Goal: Task Accomplishment & Management: Use online tool/utility

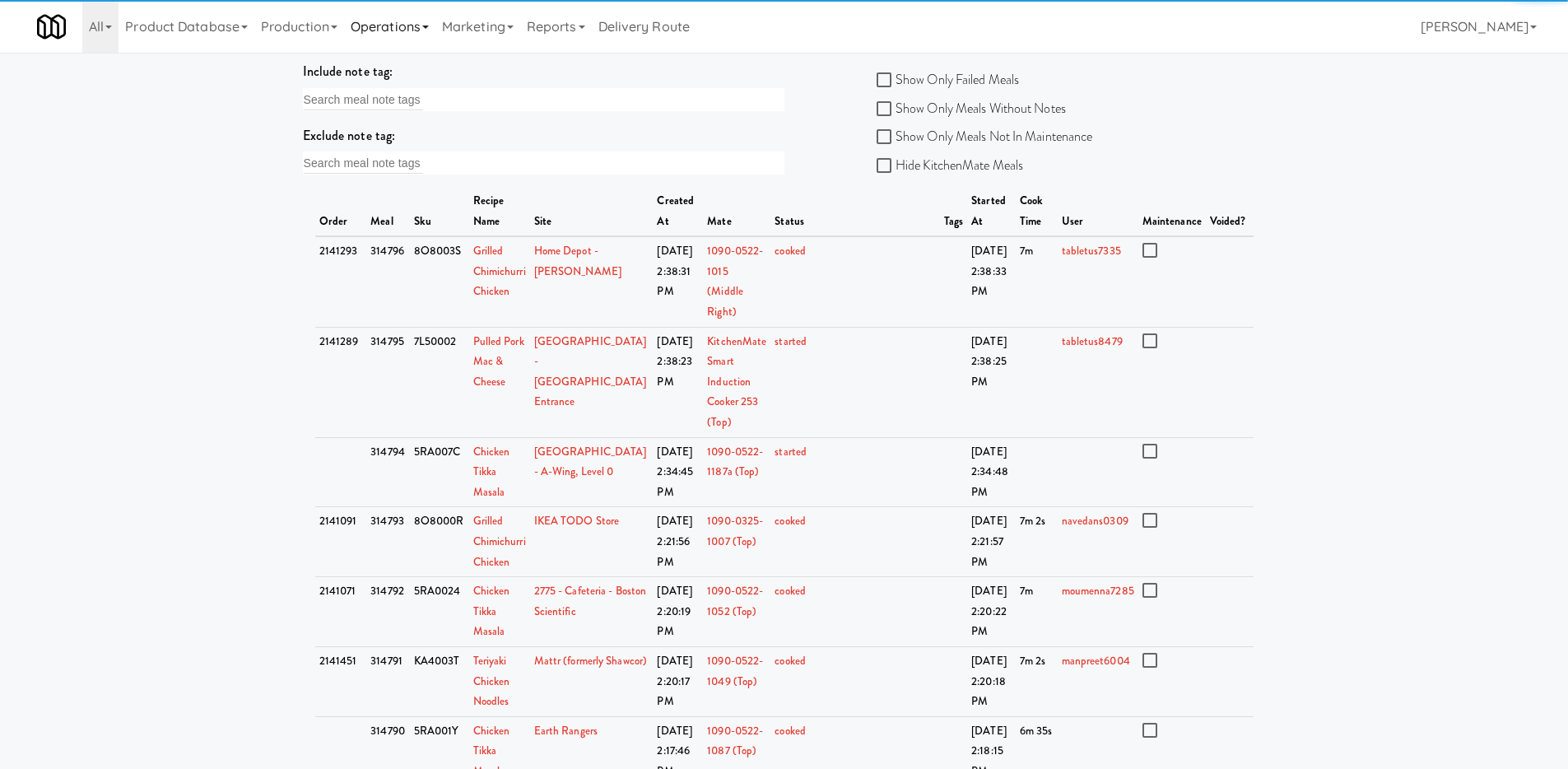
click at [391, 19] on link "Operations" at bounding box center [390, 26] width 92 height 53
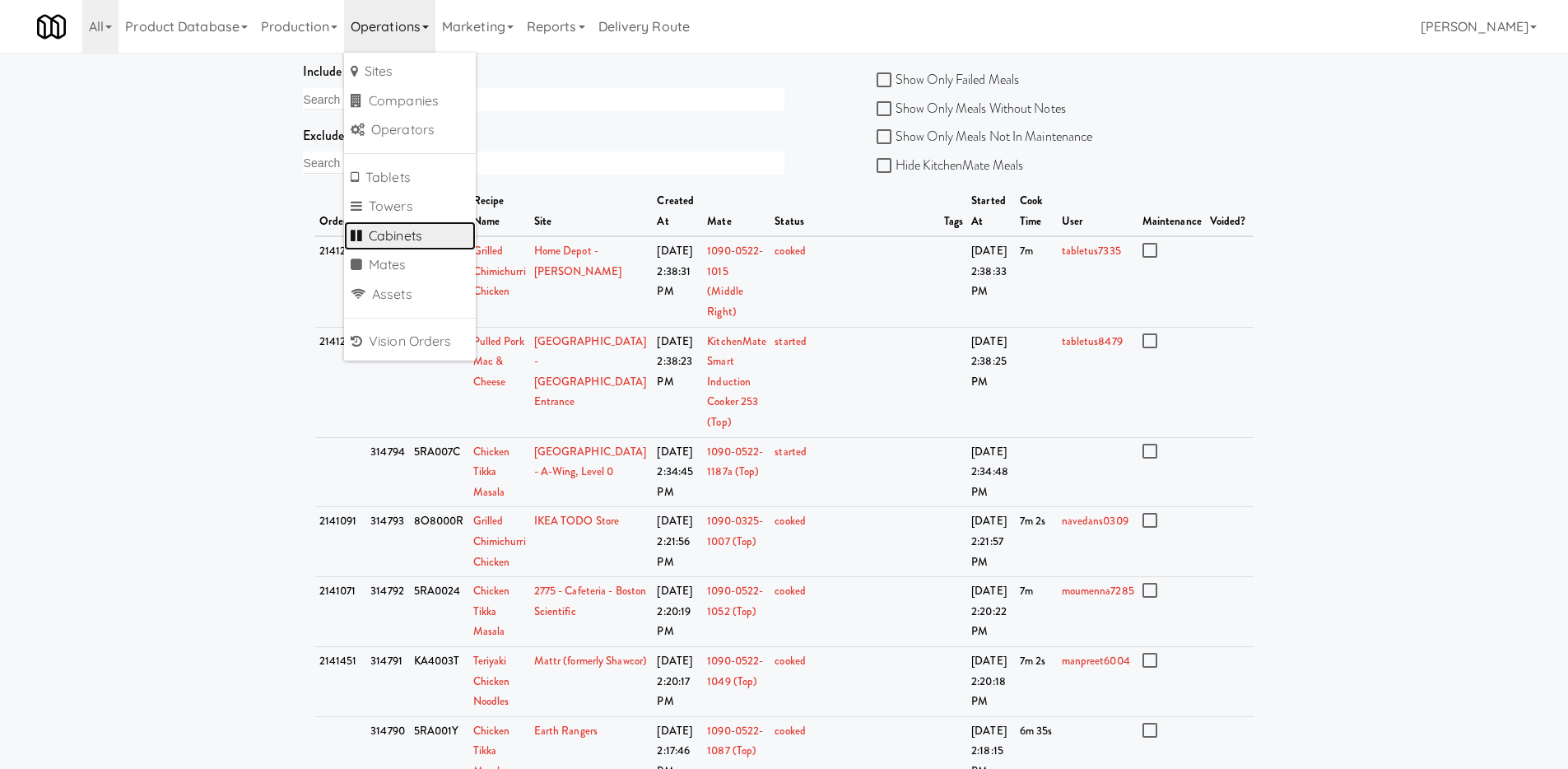
click at [445, 240] on link "Cabinets" at bounding box center [410, 237] width 132 height 30
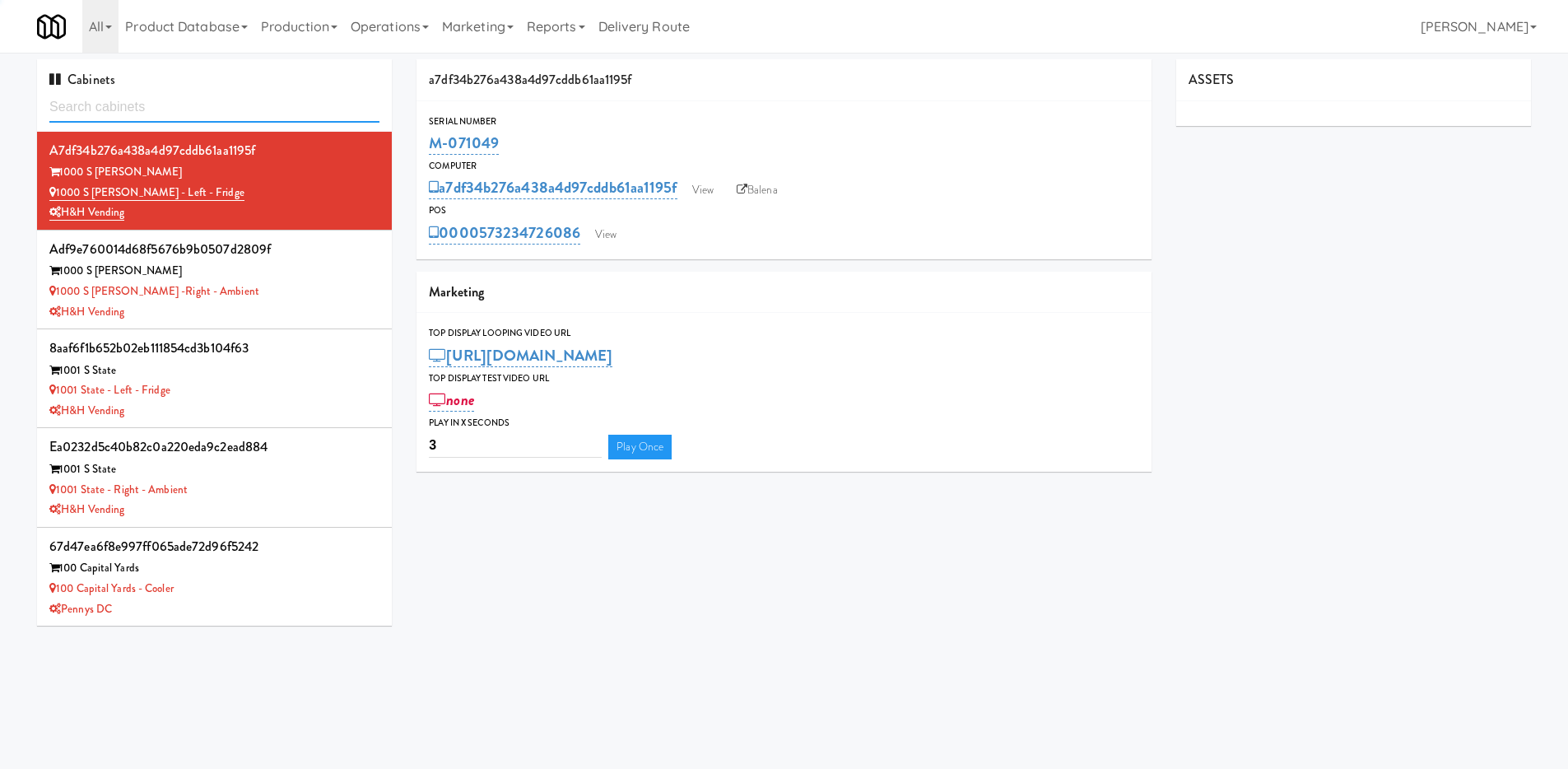
click at [214, 105] on input "text" at bounding box center [214, 107] width 330 height 31
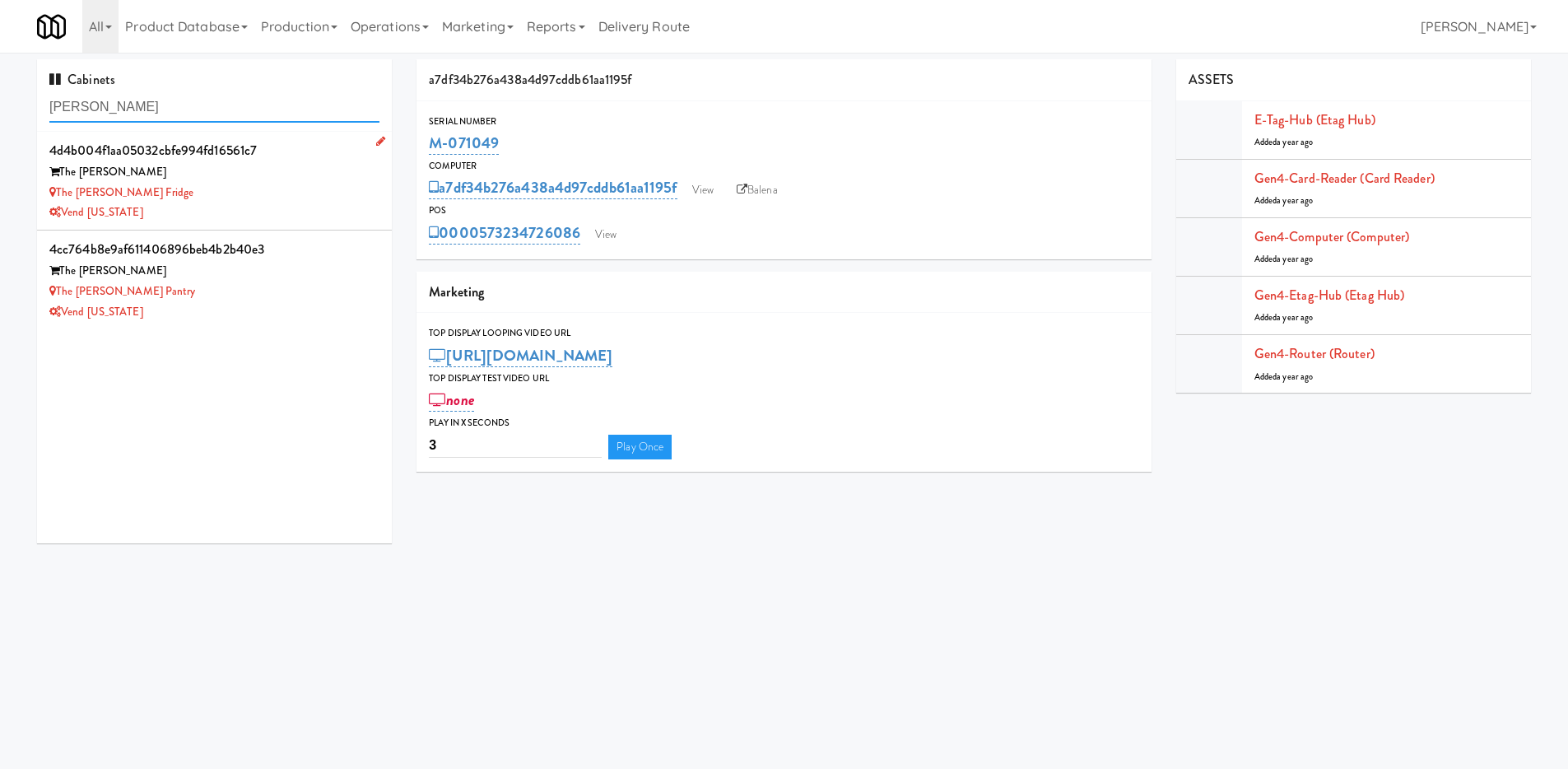
type input "[PERSON_NAME]"
click at [270, 172] on div "The [PERSON_NAME]" at bounding box center [214, 172] width 330 height 20
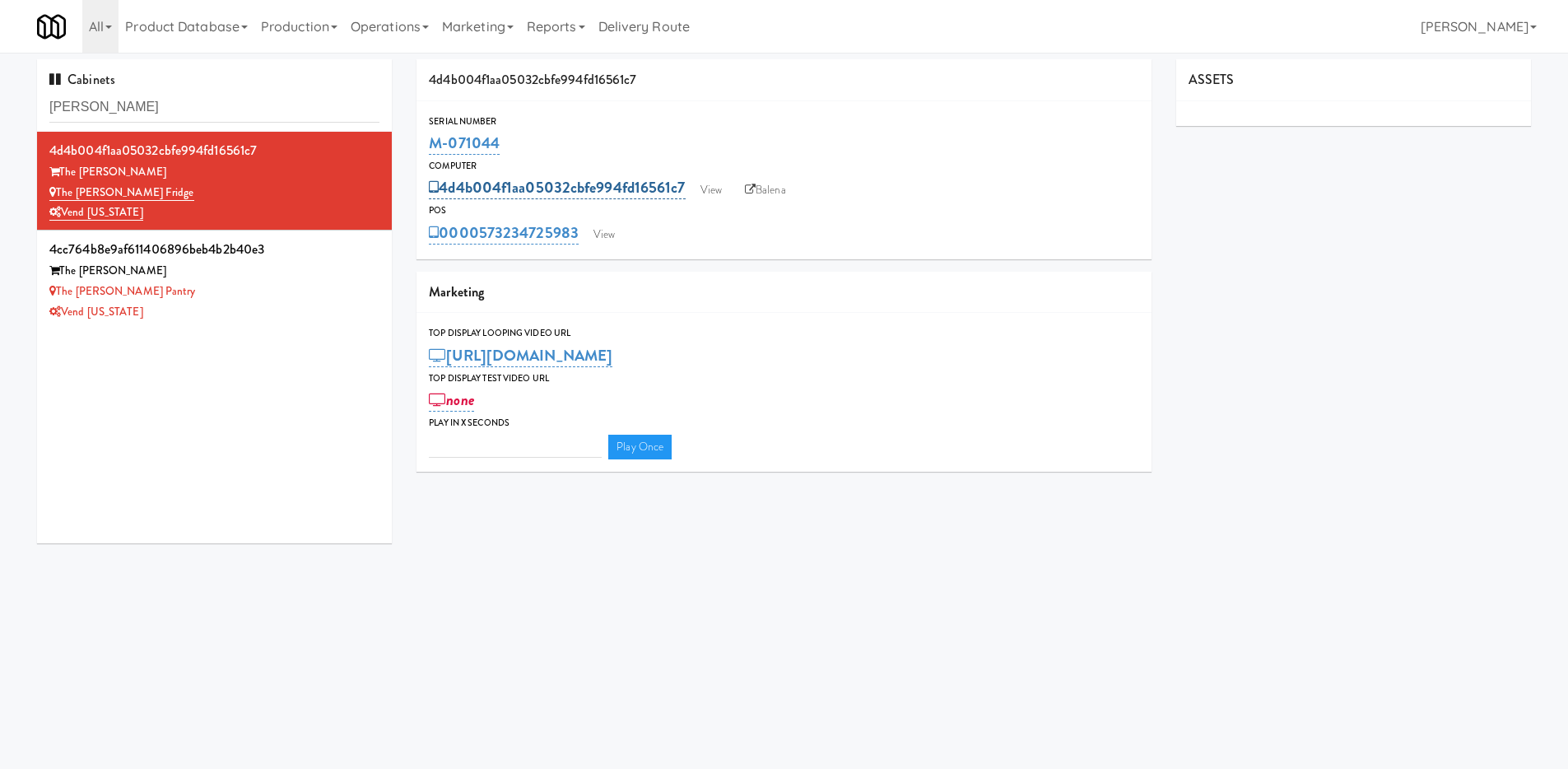
type input "3"
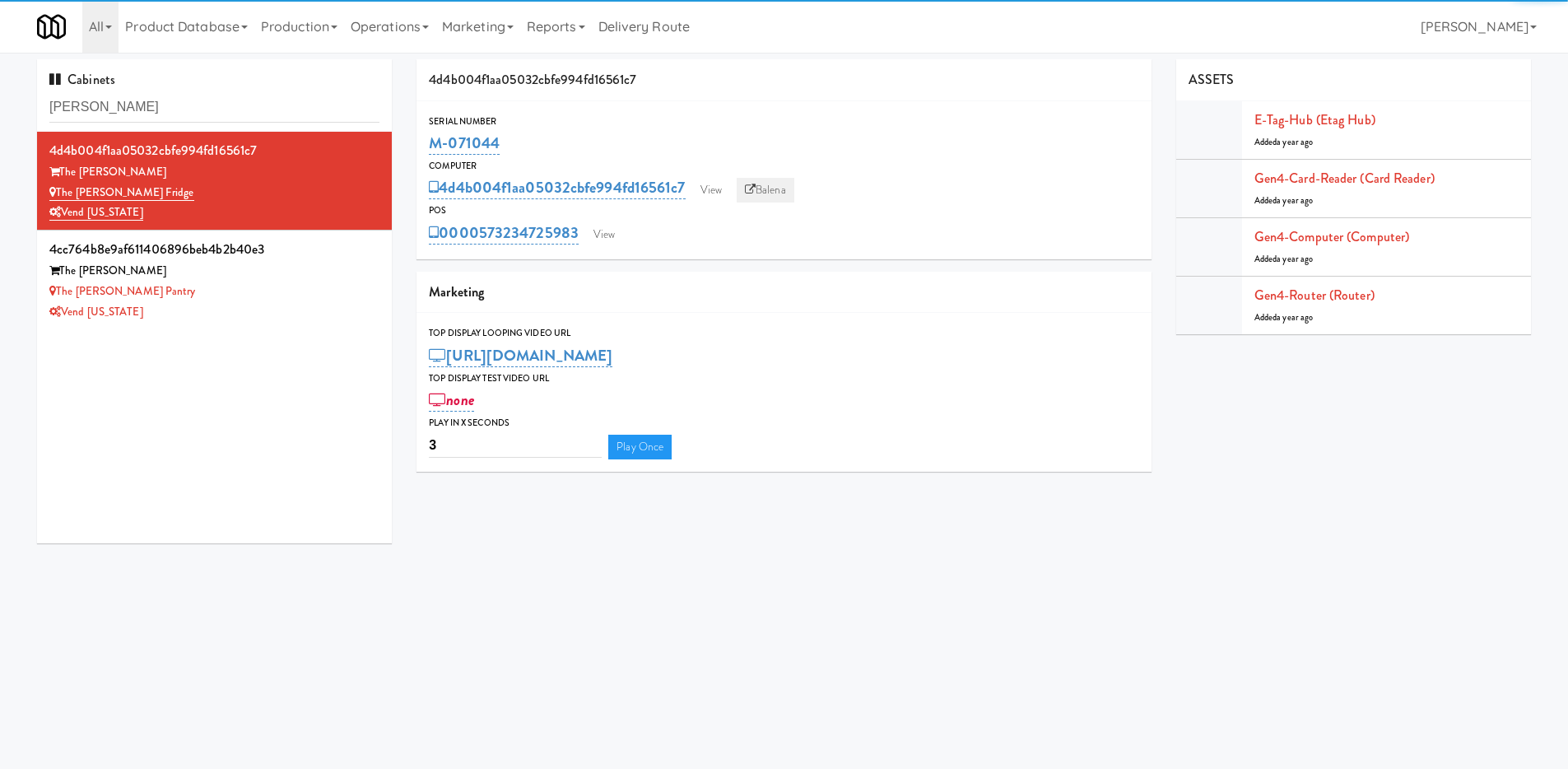
click at [766, 184] on link "Balena" at bounding box center [765, 190] width 57 height 25
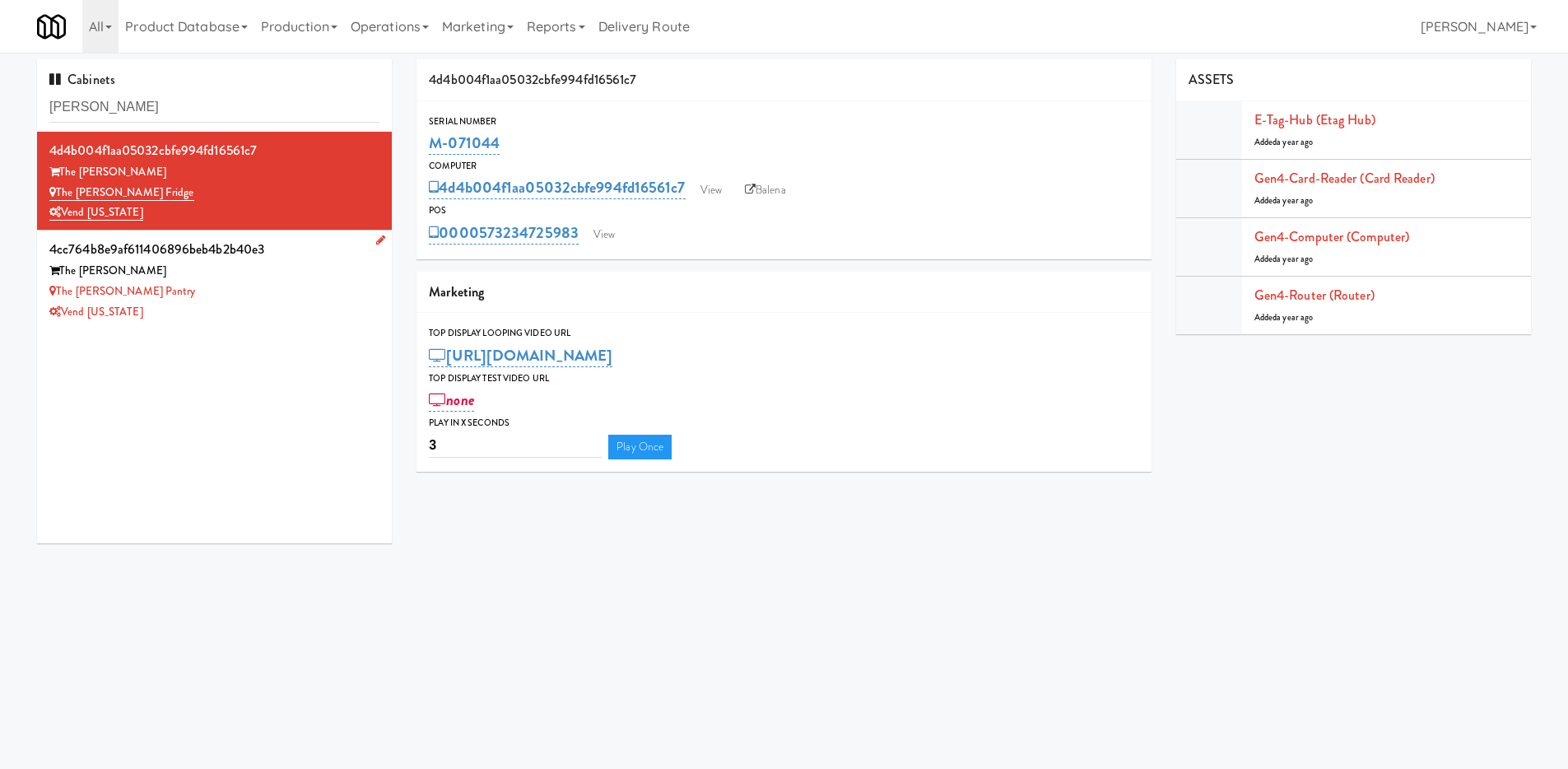
click at [260, 303] on div "Vend [US_STATE]" at bounding box center [214, 311] width 330 height 20
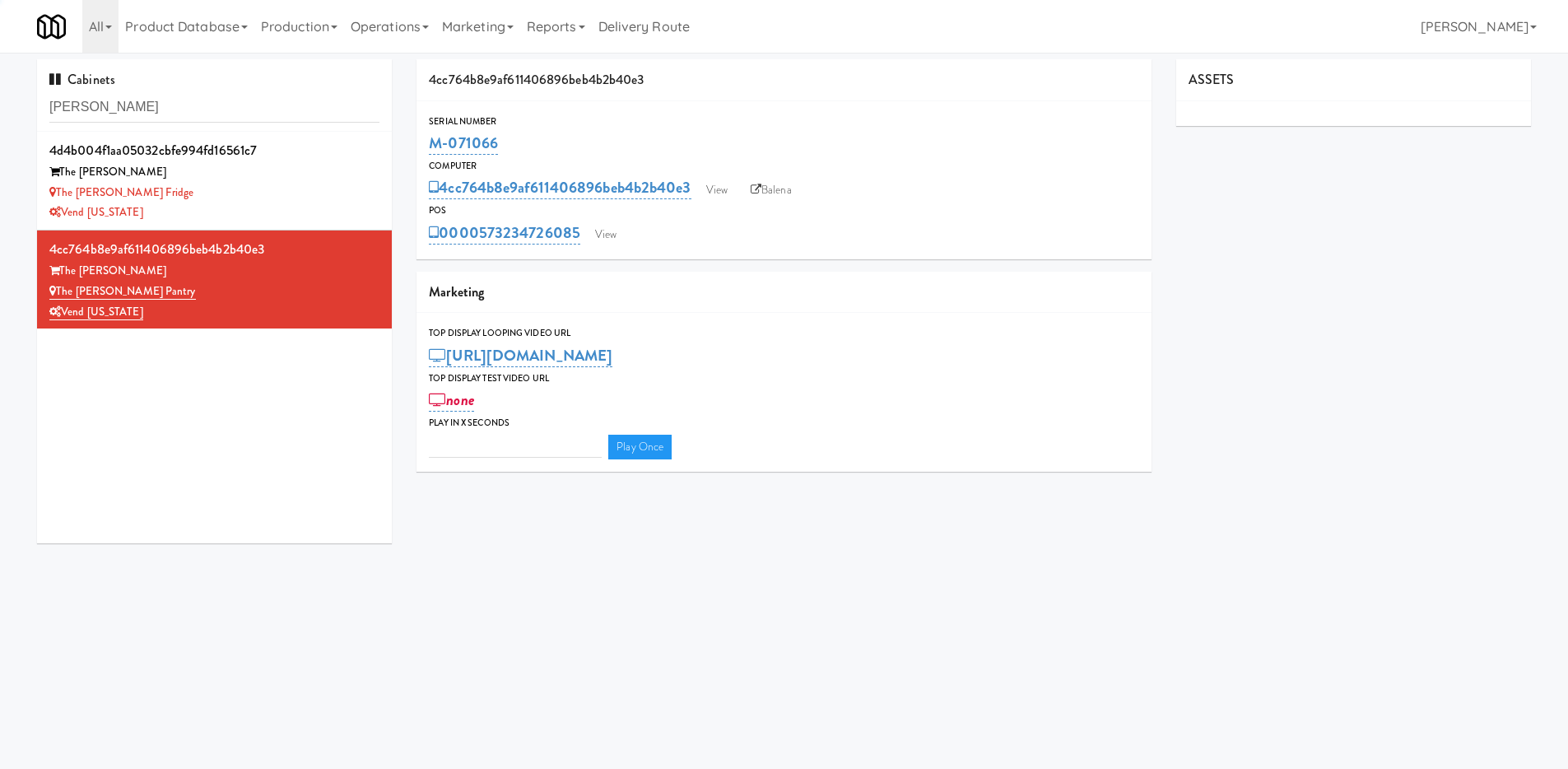
type input "3"
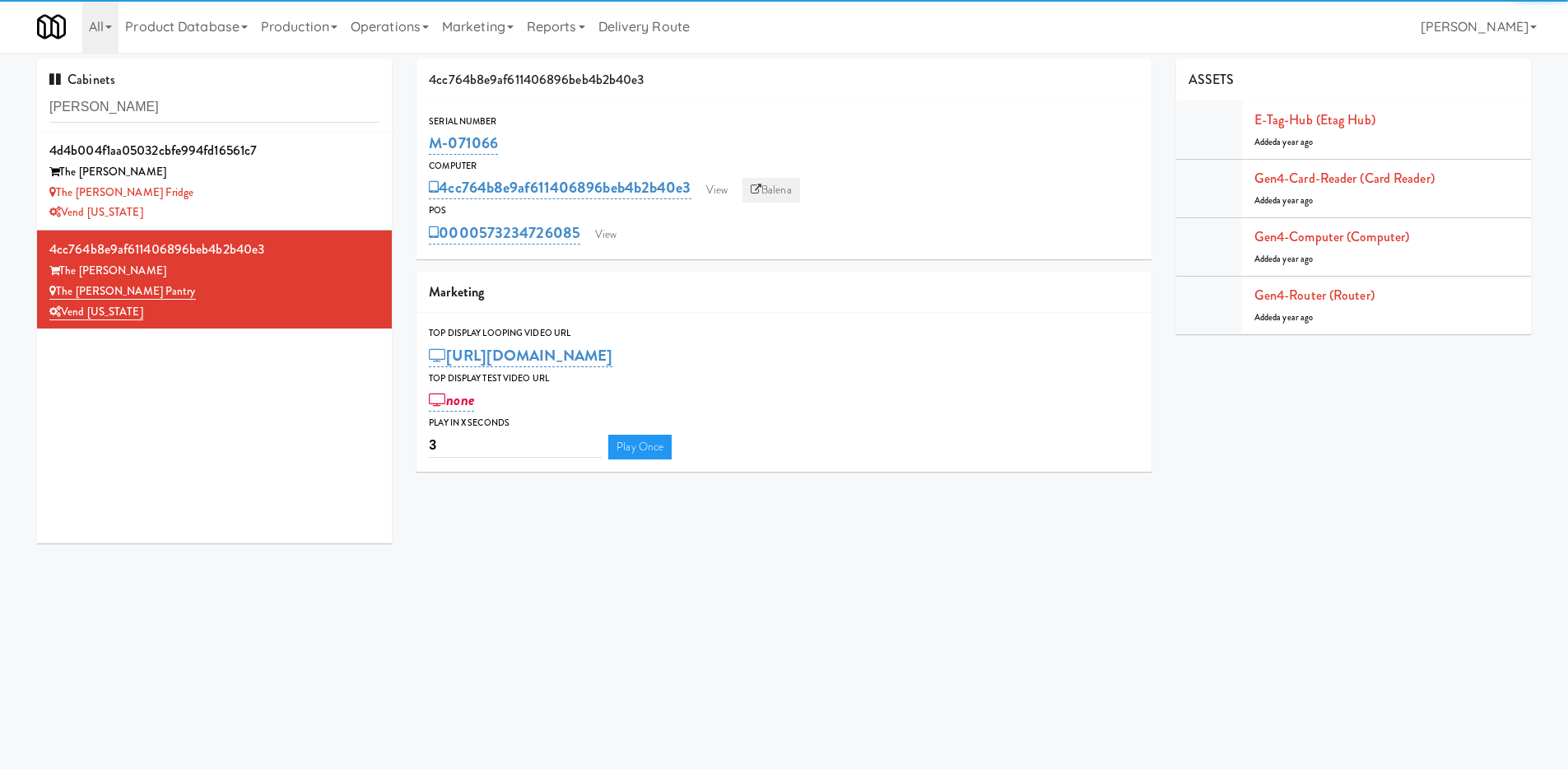
click at [800, 179] on link "Balena" at bounding box center [771, 190] width 57 height 25
